Goal: Consume media (video, audio)

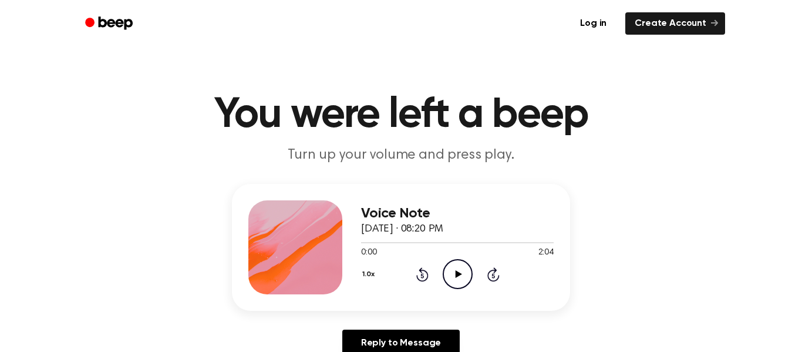
click at [462, 283] on icon "Play Audio" at bounding box center [458, 274] width 30 height 30
click at [446, 274] on icon "Pause Audio" at bounding box center [458, 273] width 30 height 30
click at [446, 274] on icon "Play Audio" at bounding box center [458, 273] width 30 height 30
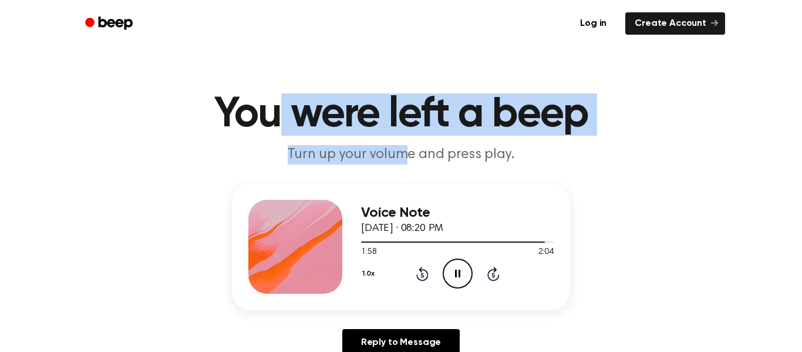
drag, startPoint x: 410, startPoint y: 153, endPoint x: 277, endPoint y: 107, distance: 141.2
click at [277, 107] on header "You were left a beep Turn up your volume and press play." at bounding box center [401, 128] width 774 height 71
click at [176, 159] on p "Turn up your volume and press play." at bounding box center [401, 154] width 451 height 19
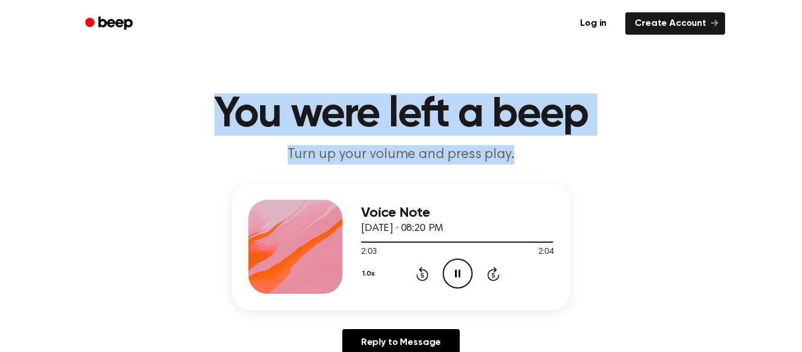
drag, startPoint x: 220, startPoint y: 116, endPoint x: 586, endPoint y: 158, distance: 368.4
click at [586, 158] on header "You were left a beep Turn up your volume and press play." at bounding box center [401, 128] width 774 height 71
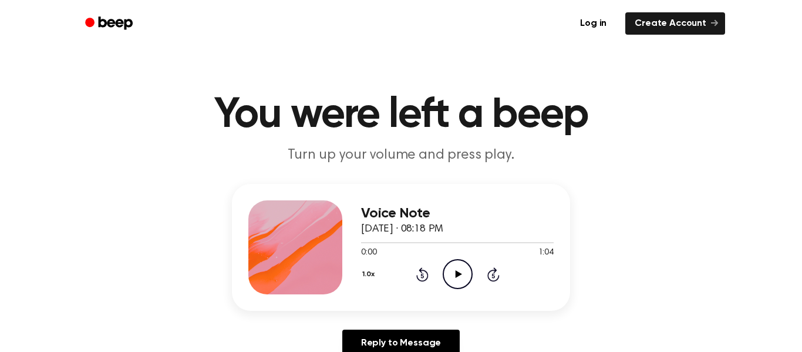
click at [460, 207] on h3 "Voice Note" at bounding box center [457, 214] width 193 height 16
click at [456, 268] on icon "Play Audio" at bounding box center [458, 274] width 30 height 30
click at [264, 220] on div at bounding box center [295, 247] width 94 height 94
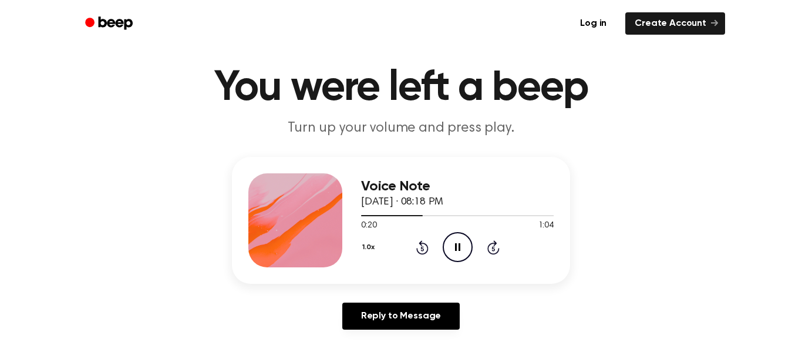
scroll to position [26, 0]
click at [145, 237] on main "You were left a beep Turn up your volume and press play. Voice Note September 3…" at bounding box center [401, 336] width 802 height 724
click at [137, 133] on header "You were left a beep Turn up your volume and press play." at bounding box center [401, 103] width 774 height 71
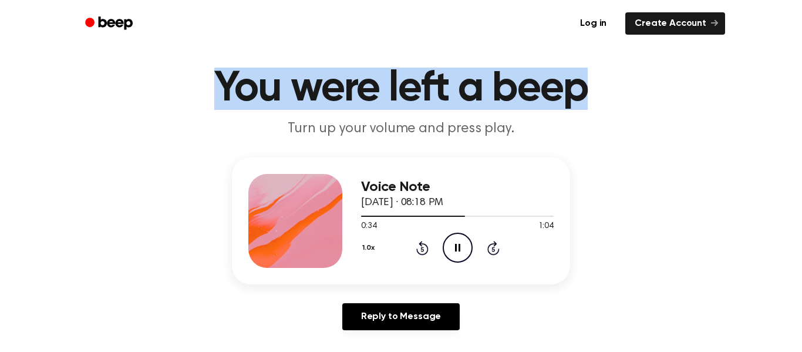
drag, startPoint x: 217, startPoint y: 86, endPoint x: 630, endPoint y: 95, distance: 412.5
click at [630, 95] on h1 "You were left a beep" at bounding box center [401, 89] width 602 height 42
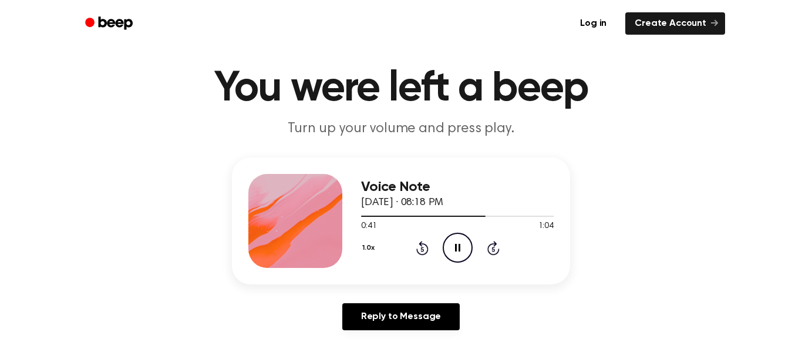
click at [200, 145] on main "You were left a beep Turn up your volume and press play. Voice Note September 3…" at bounding box center [401, 336] width 802 height 724
click at [199, 152] on main "You were left a beep Turn up your volume and press play. Voice Note September 3…" at bounding box center [401, 336] width 802 height 724
click at [229, 318] on div "Voice Note September 30, 2024 · 08:18 PM 0:55 1:04 Your browser does not suppor…" at bounding box center [401, 248] width 774 height 182
click at [232, 264] on div "Voice Note September 30, 2024 · 08:18 PM 1:02 1:04 Your browser does not suppor…" at bounding box center [401, 220] width 338 height 127
click at [232, 264] on div "Voice Note September 30, 2024 · 08:18 PM 1:03 1:04 Your browser does not suppor…" at bounding box center [401, 220] width 338 height 127
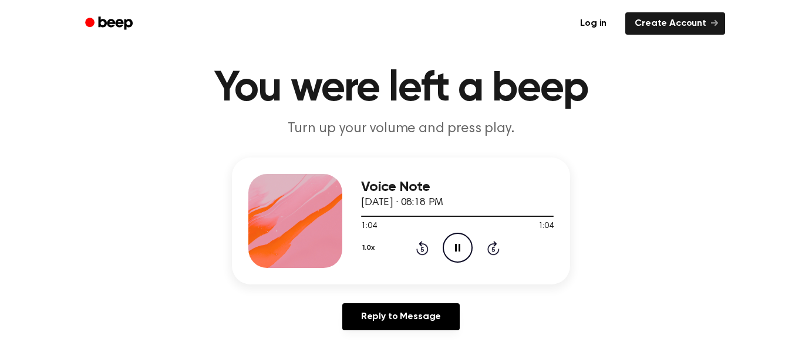
click at [232, 264] on div "Voice Note September 30, 2024 · 08:18 PM 1:04 1:04 Your browser does not suppor…" at bounding box center [401, 220] width 338 height 127
